Goal: Check status: Check status

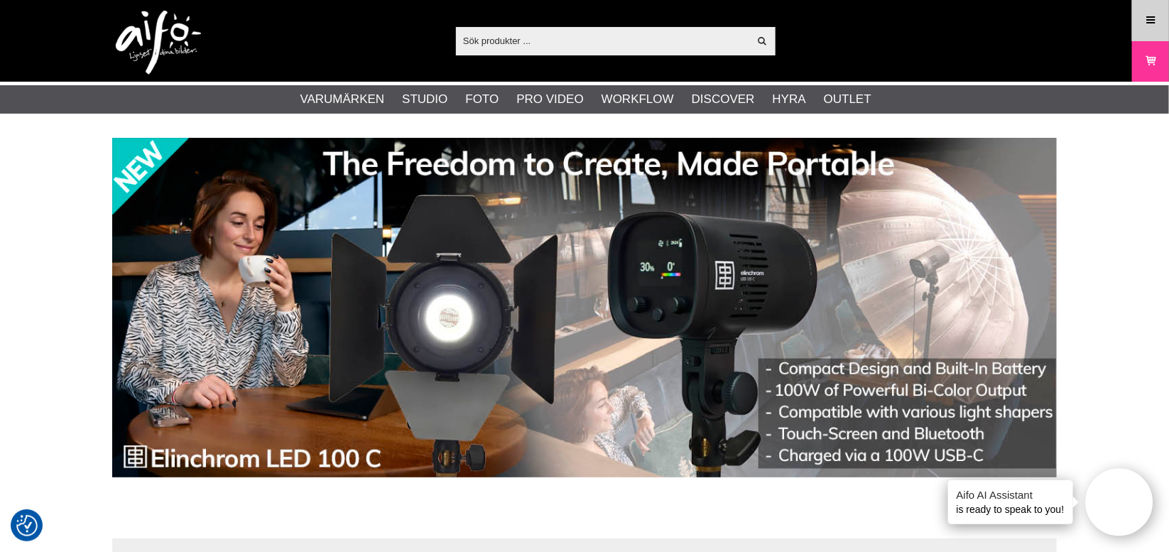
click at [1141, 22] on link "Meny" at bounding box center [1151, 20] width 36 height 33
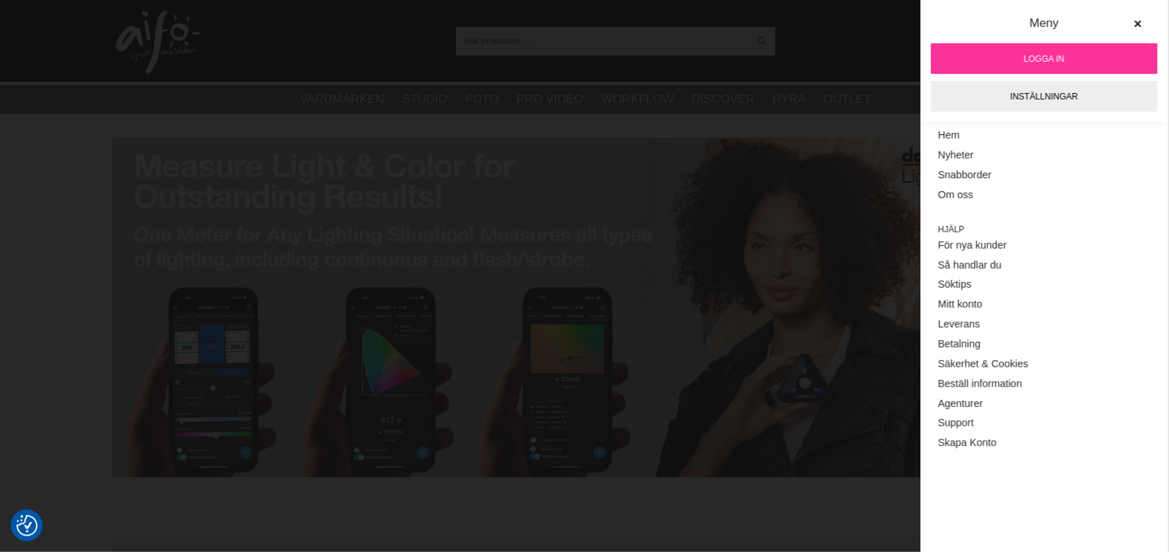
click at [1068, 54] on link "Logga in" at bounding box center [1044, 58] width 227 height 31
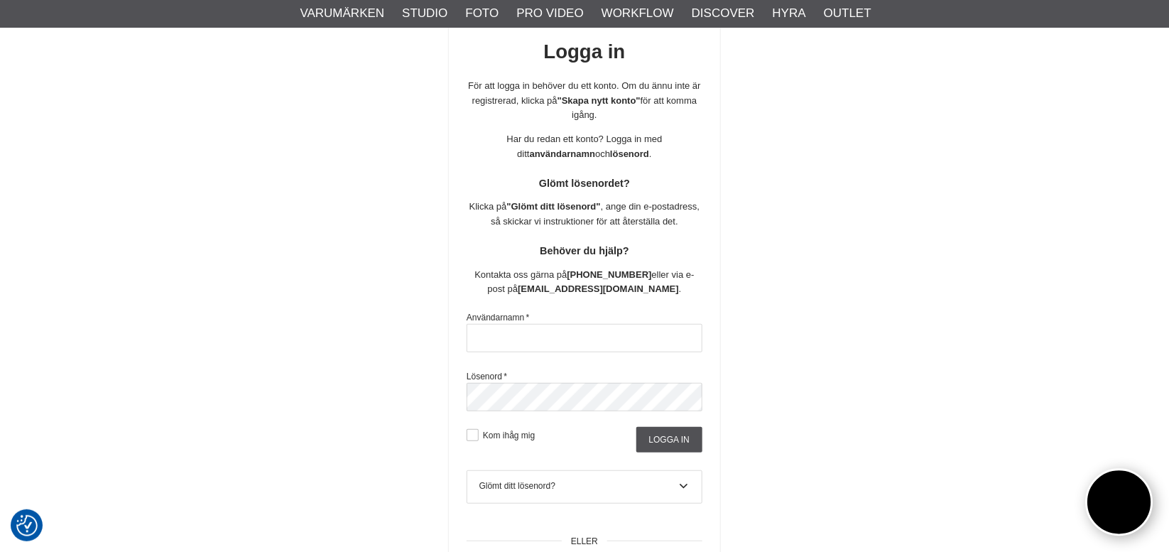
scroll to position [142, 0]
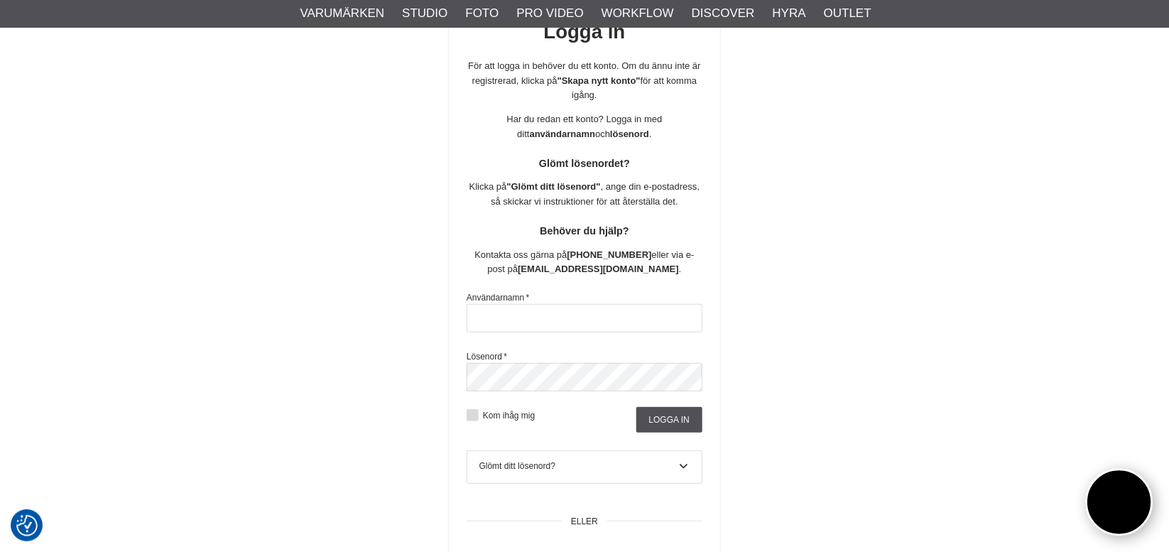
type input "[EMAIL_ADDRESS][DOMAIN_NAME]"
click at [472, 421] on button at bounding box center [473, 415] width 12 height 12
click at [649, 433] on input "Logga in" at bounding box center [669, 420] width 66 height 26
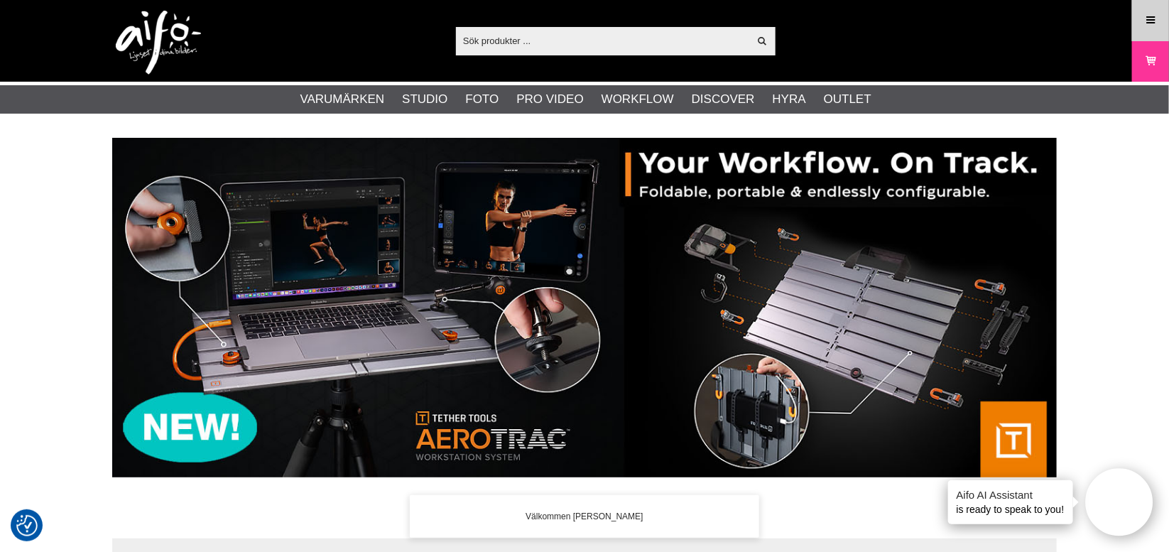
click at [1149, 13] on icon at bounding box center [1150, 21] width 13 height 16
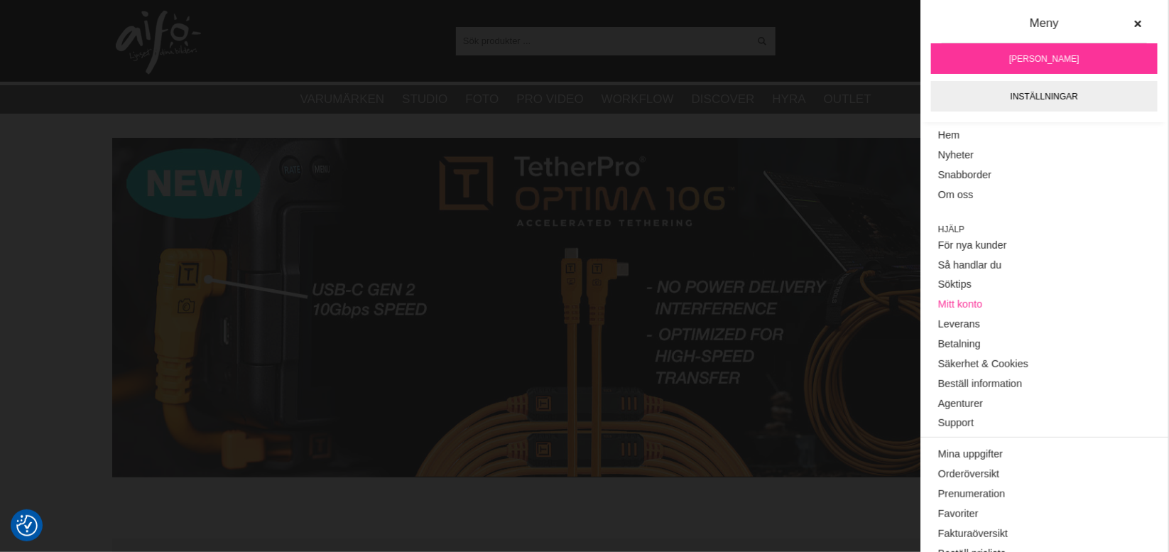
click at [978, 303] on link "Mitt konto" at bounding box center [1044, 305] width 212 height 20
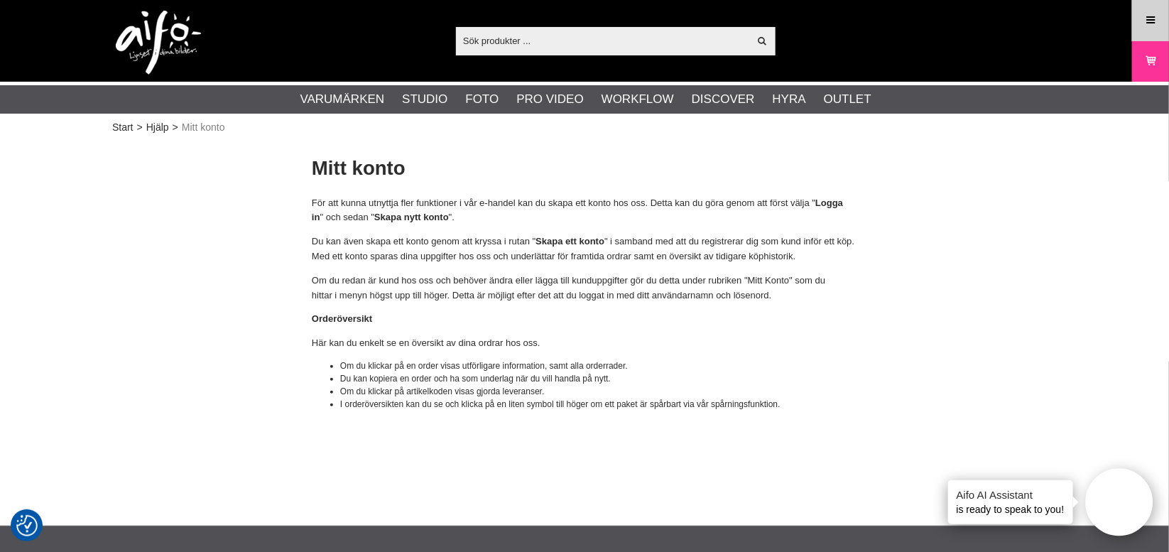
click at [1142, 13] on link "Meny" at bounding box center [1151, 20] width 36 height 33
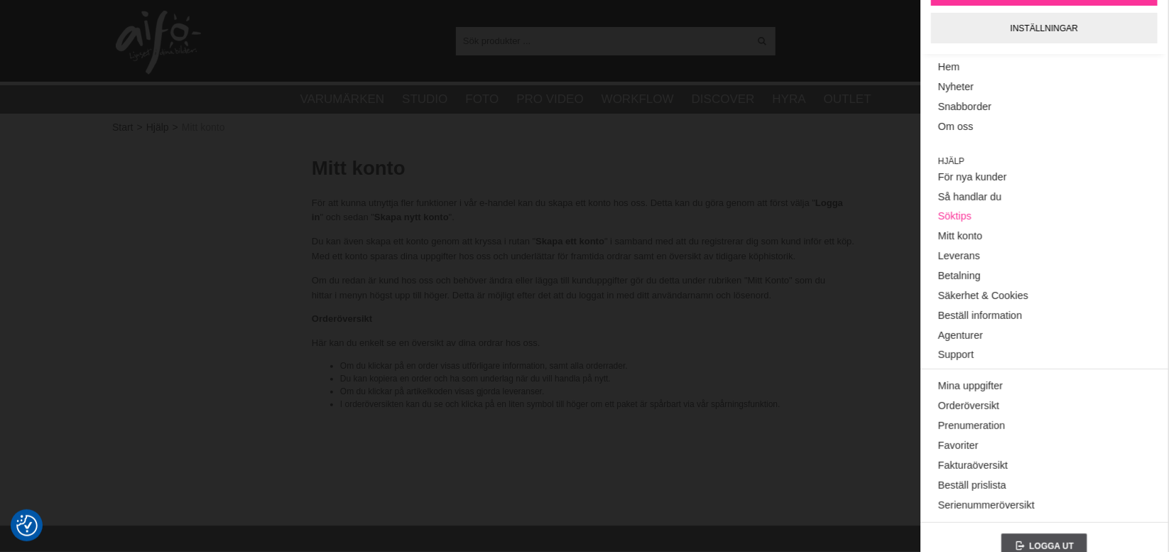
scroll to position [85, 0]
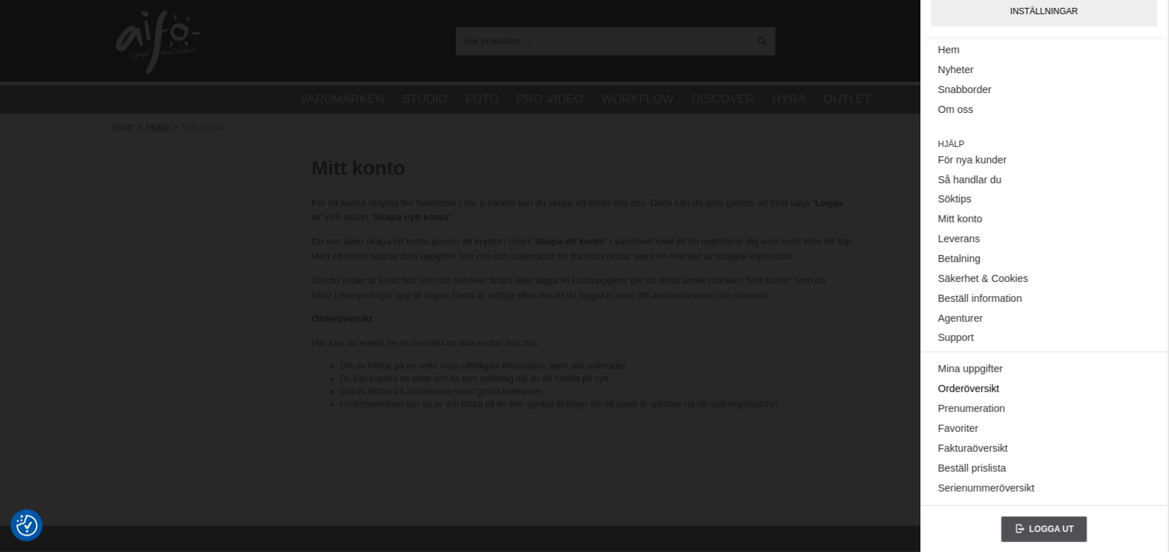
click at [968, 382] on link "Orderöversikt" at bounding box center [1044, 389] width 212 height 20
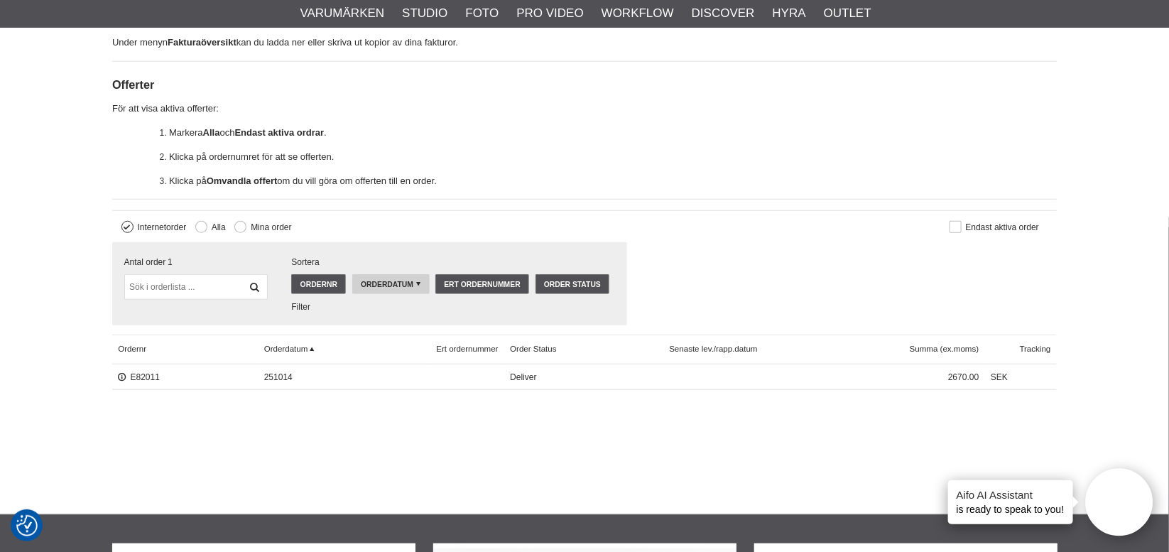
scroll to position [331, 0]
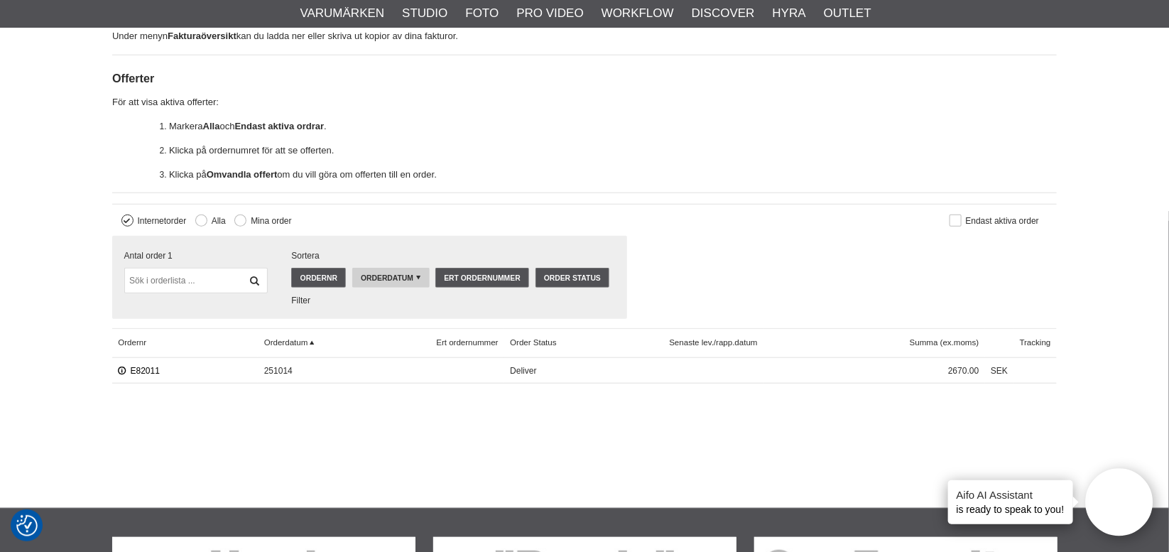
click at [148, 371] on link "E82011" at bounding box center [139, 371] width 42 height 10
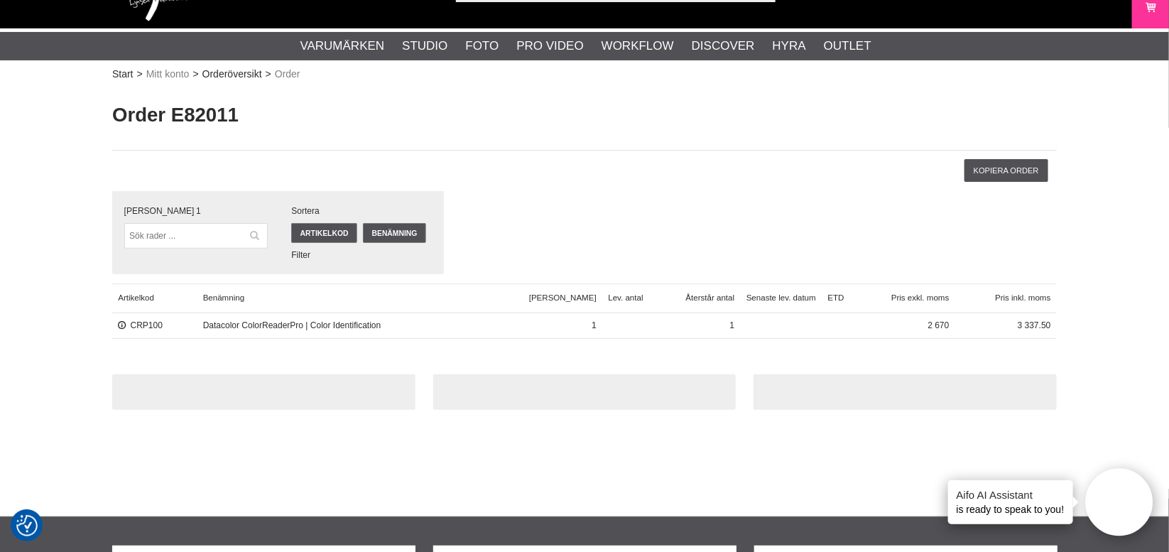
scroll to position [48, 0]
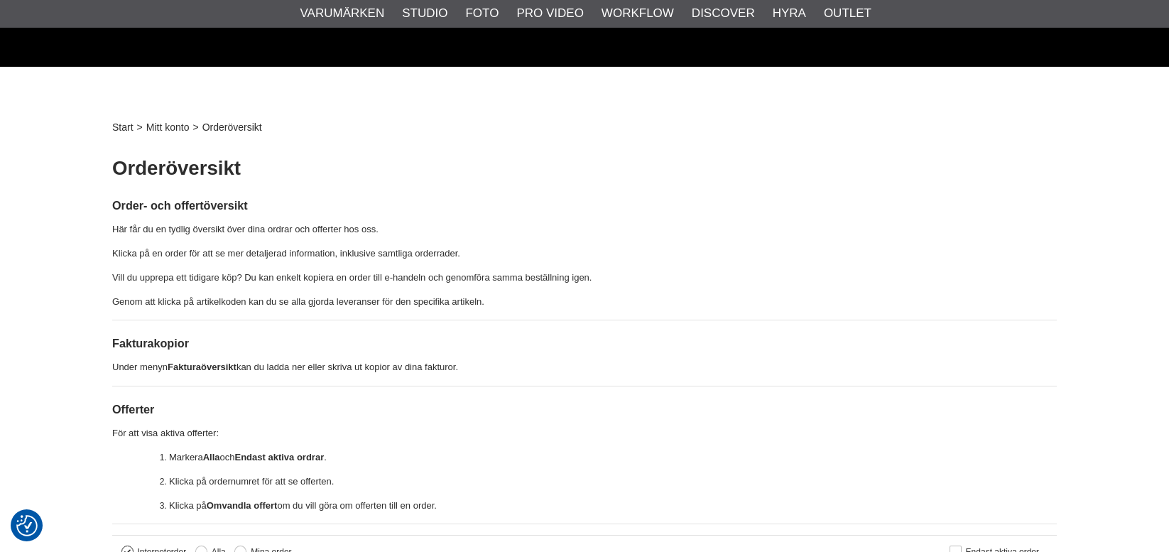
scroll to position [331, 0]
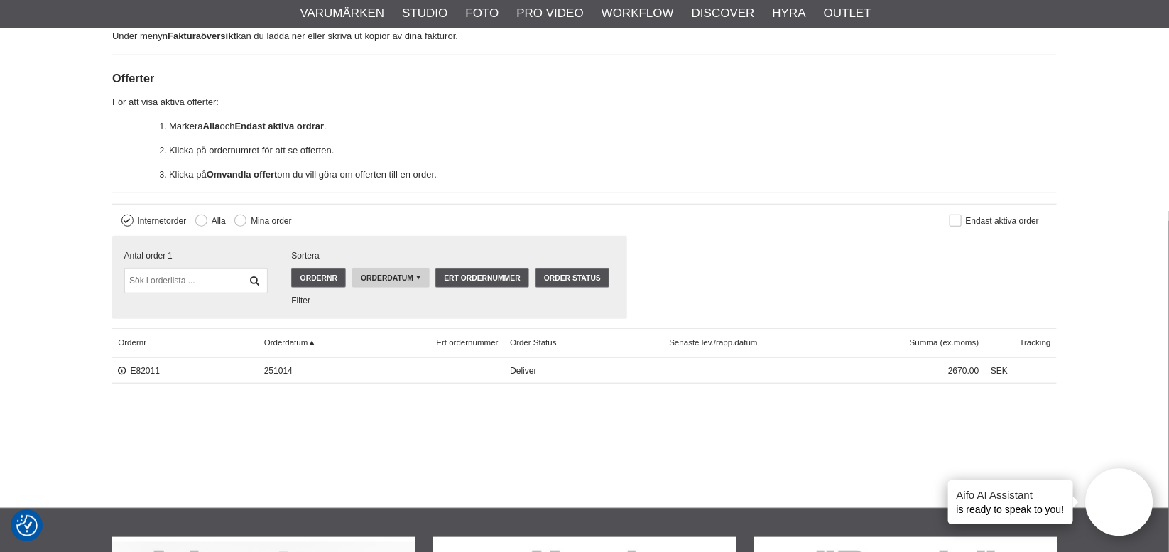
click at [517, 368] on span "Deliver" at bounding box center [583, 371] width 159 height 26
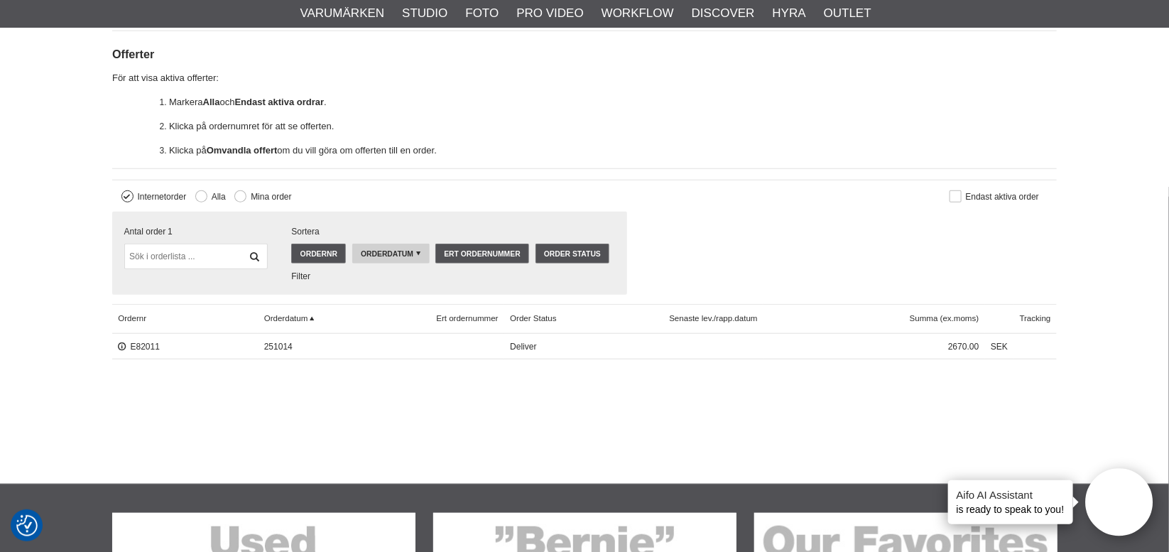
scroll to position [379, 0]
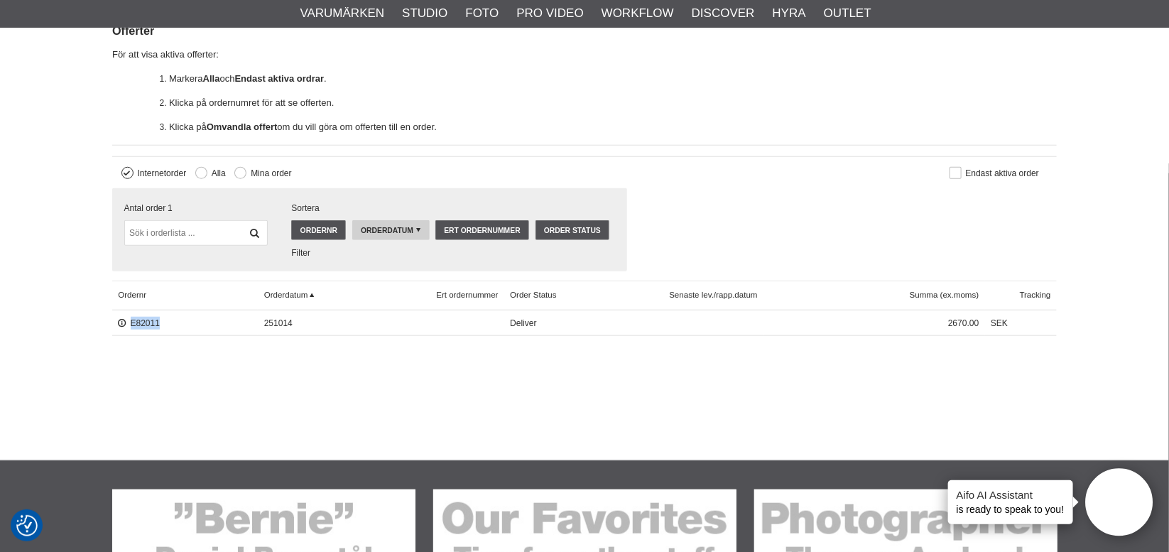
drag, startPoint x: 166, startPoint y: 322, endPoint x: 125, endPoint y: 330, distance: 41.2
click at [125, 330] on div "E82011" at bounding box center [185, 323] width 146 height 26
drag, startPoint x: 125, startPoint y: 330, endPoint x: 140, endPoint y: 319, distance: 18.8
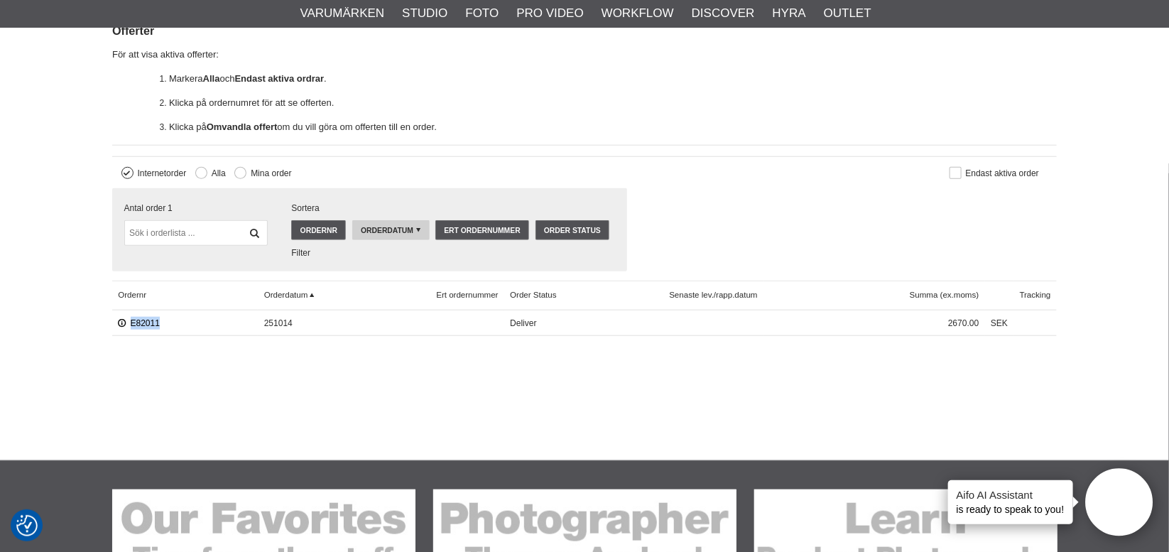
copy link "E82011"
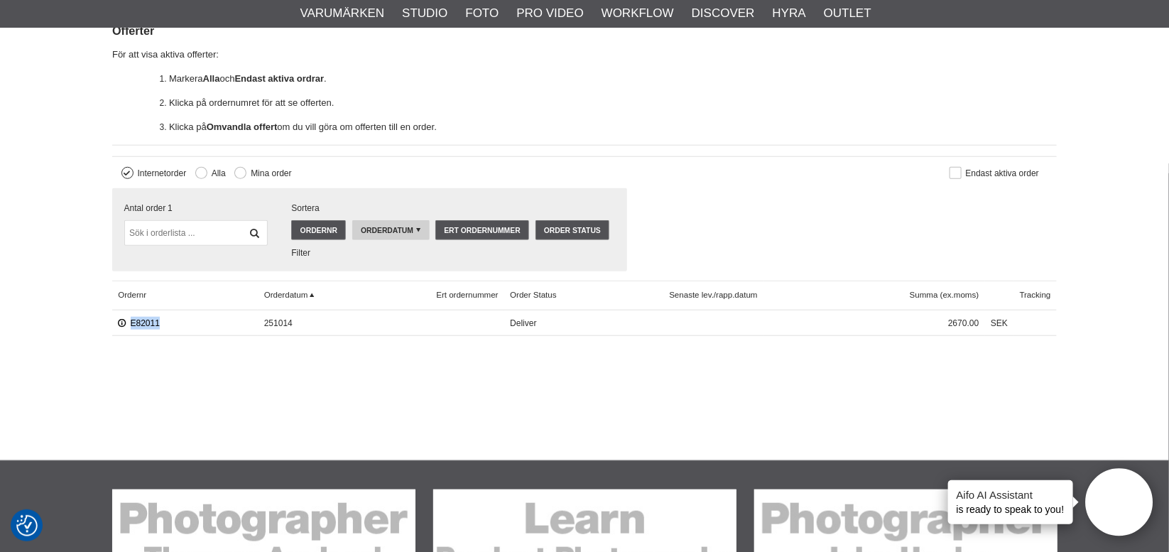
click at [120, 319] on link "E82011" at bounding box center [139, 323] width 42 height 10
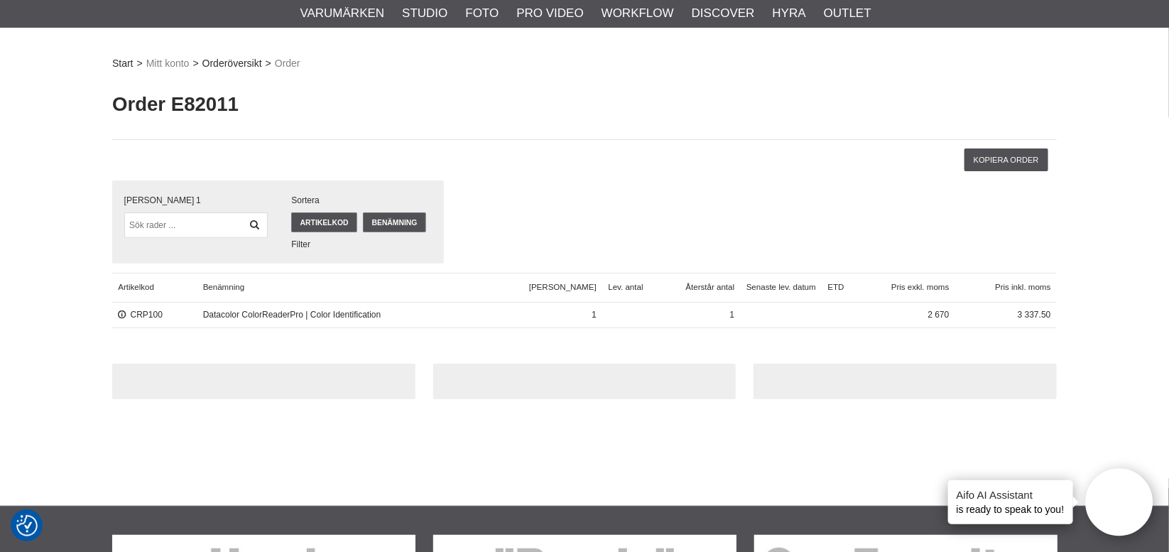
scroll to position [48, 0]
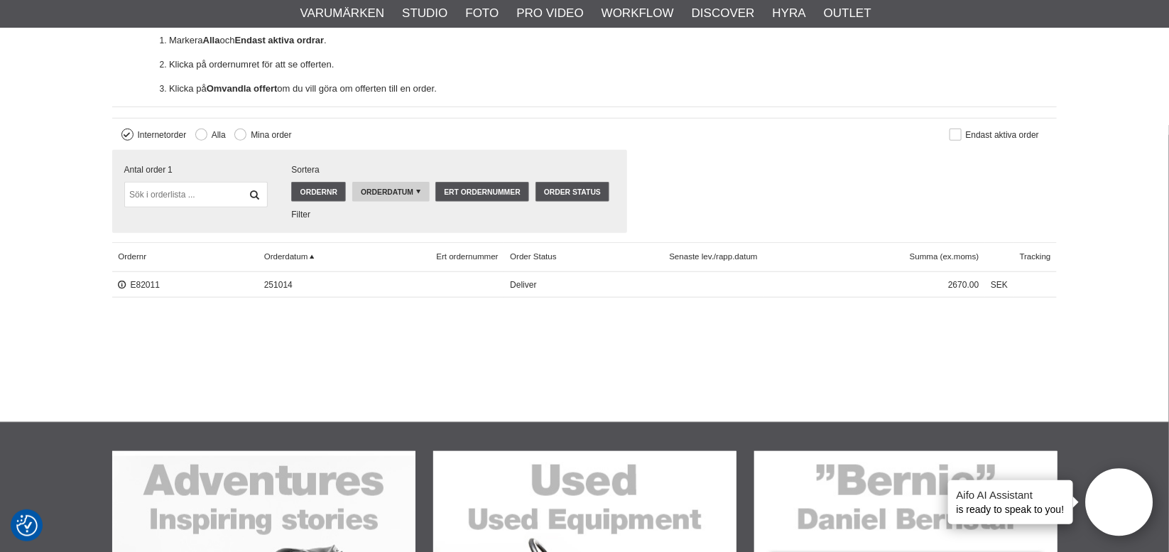
scroll to position [379, 0]
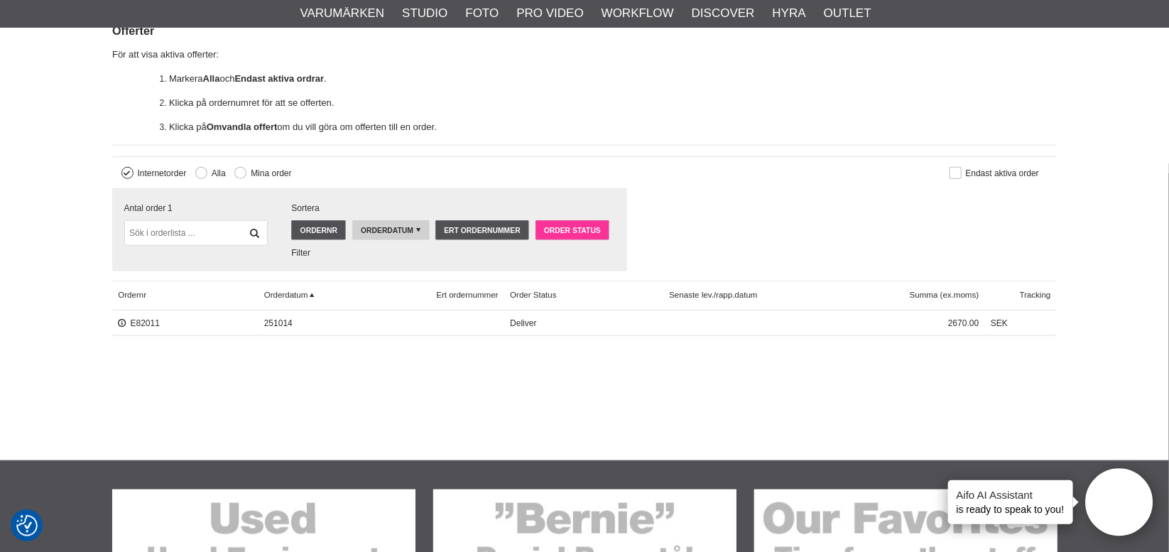
click at [562, 228] on link "Order Status" at bounding box center [573, 230] width 75 height 20
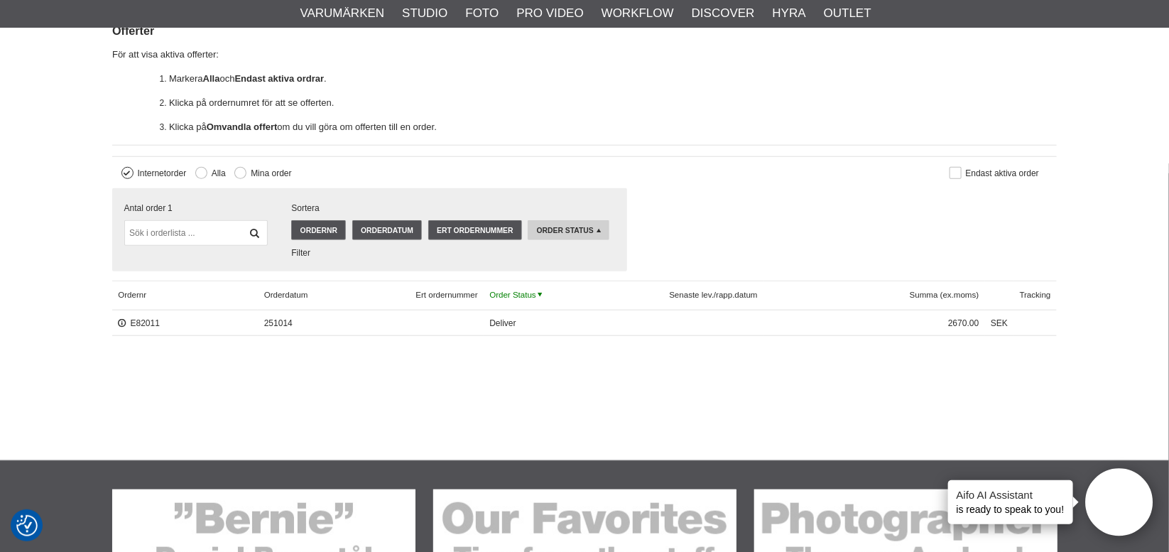
click at [541, 294] on link "Order Status" at bounding box center [574, 295] width 180 height 29
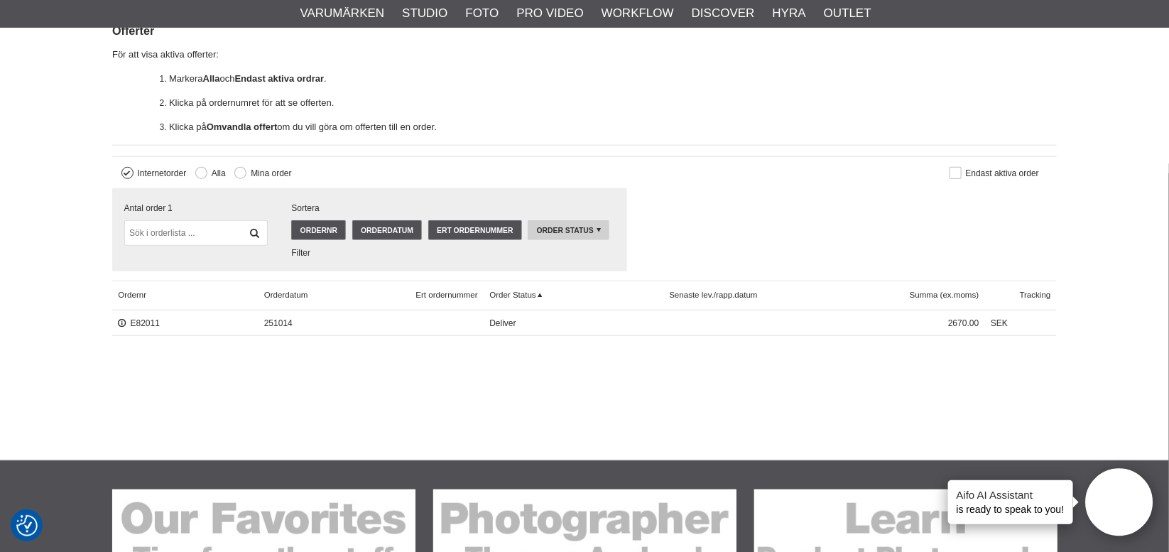
click at [504, 322] on span "Deliver" at bounding box center [574, 323] width 180 height 26
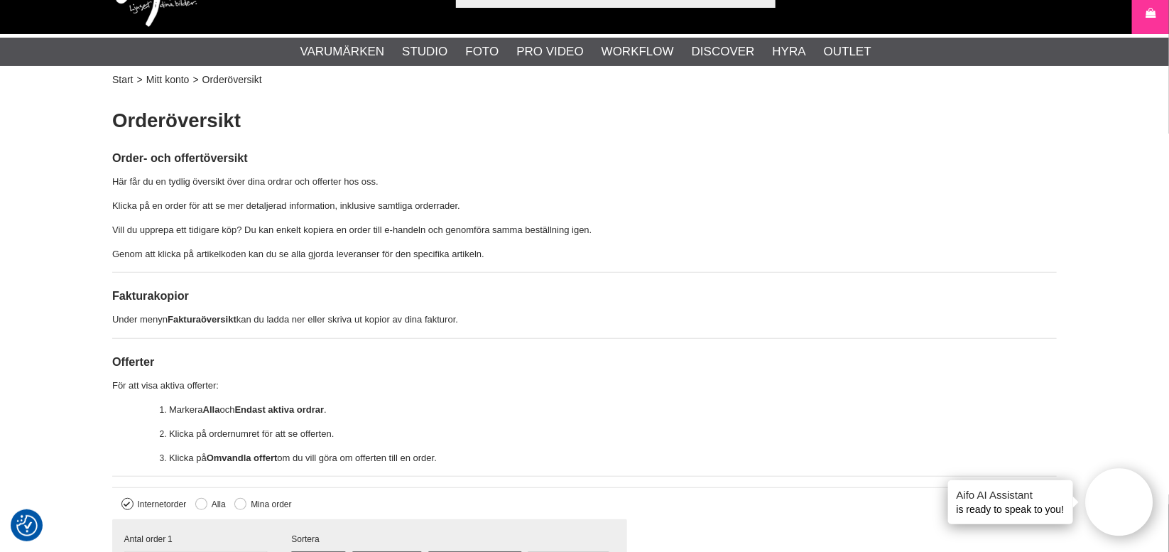
scroll to position [0, 0]
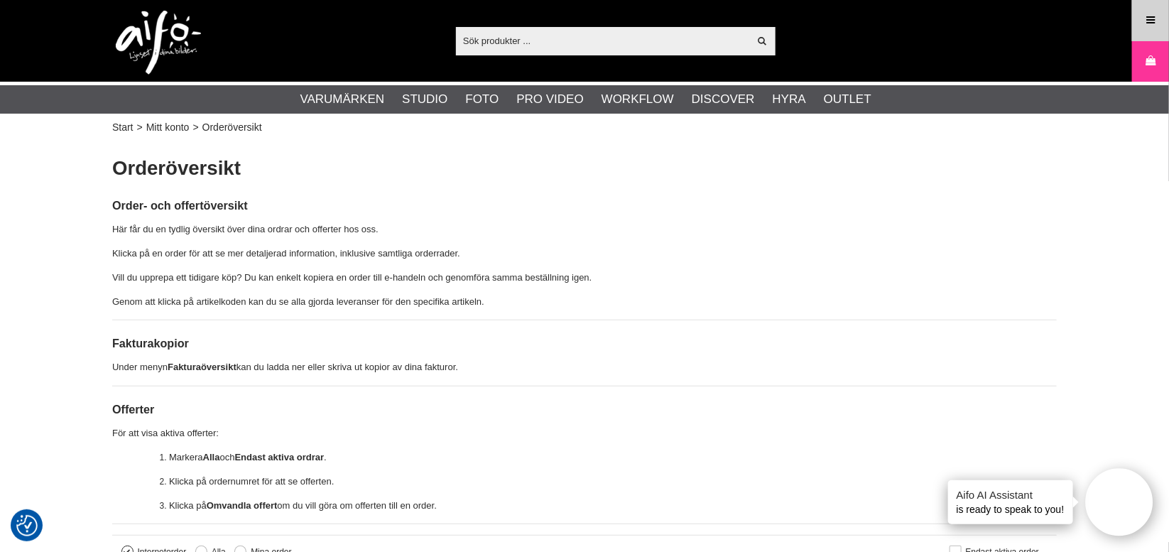
click at [1159, 23] on link "Meny" at bounding box center [1151, 20] width 36 height 33
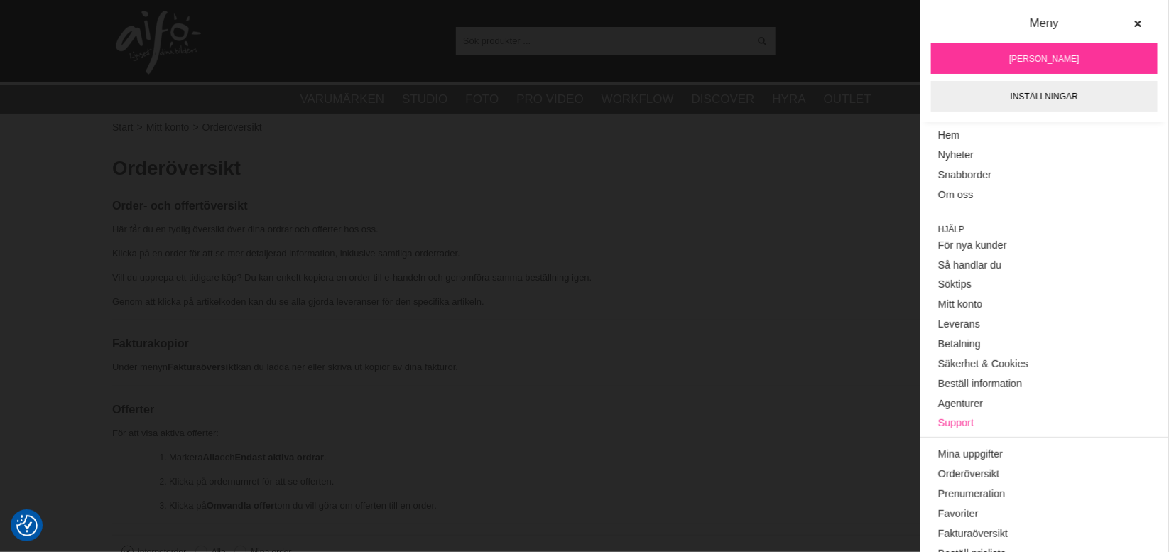
scroll to position [48, 0]
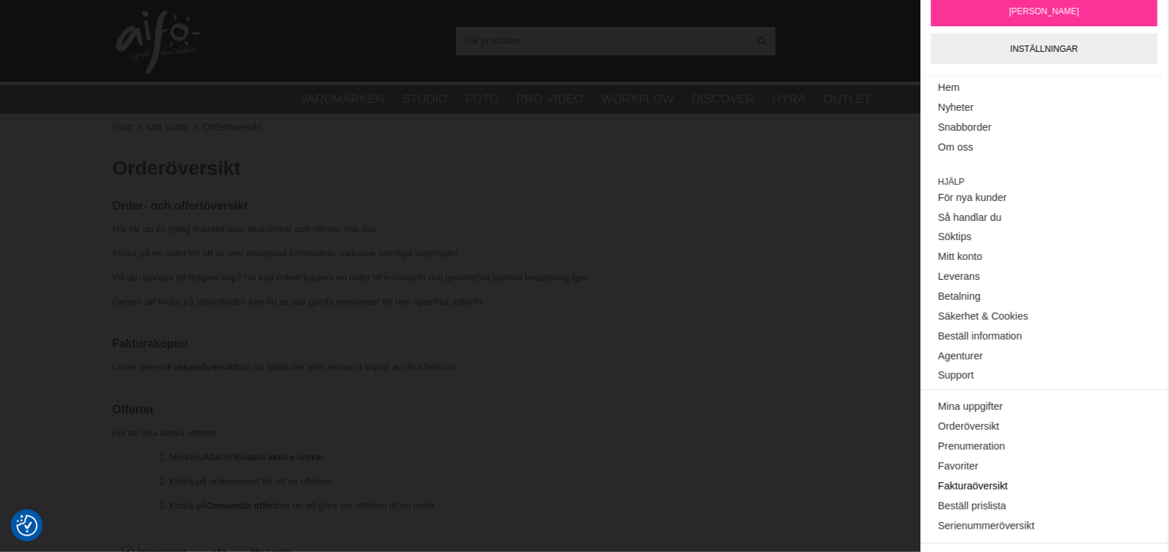
click at [989, 477] on link "Fakturaöversikt" at bounding box center [1044, 487] width 212 height 20
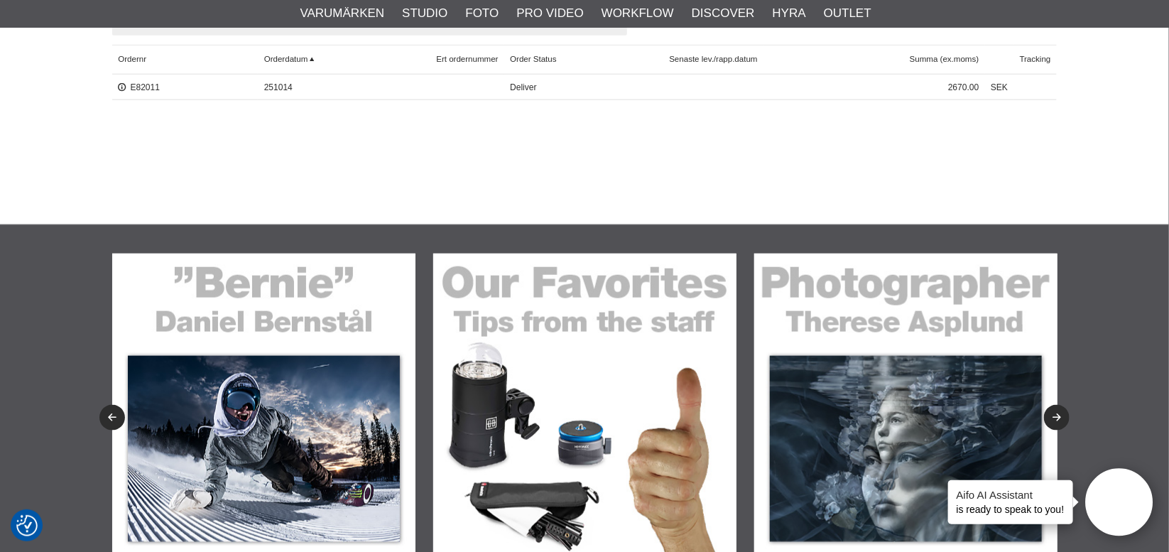
scroll to position [615, 0]
